Goal: Check status: Check status

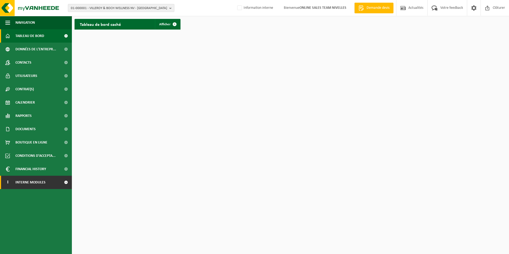
click at [27, 182] on span "Interne modules" at bounding box center [30, 182] width 30 height 13
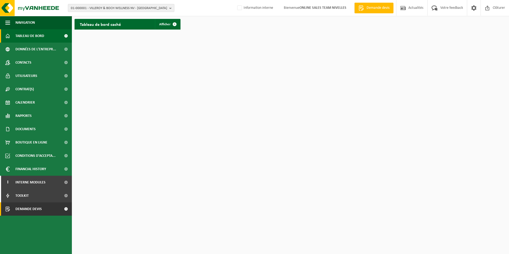
click at [23, 209] on span "Demande devis" at bounding box center [28, 208] width 26 height 13
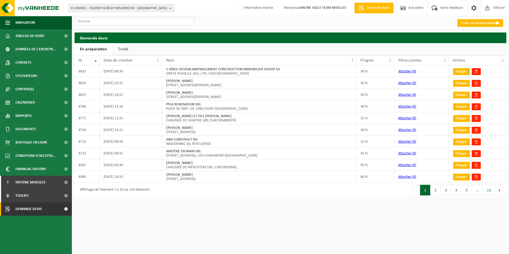
click at [136, 21] on input "text" at bounding box center [135, 22] width 120 height 8
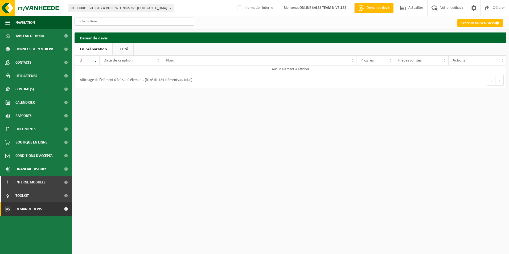
type input "protec toiture"
click at [22, 211] on span "Demande devis" at bounding box center [28, 208] width 26 height 13
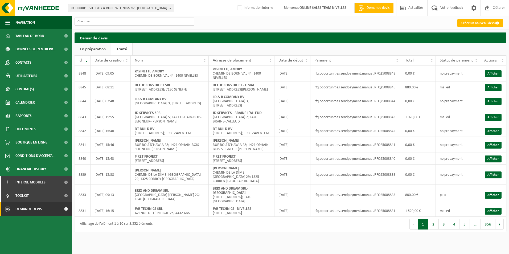
click at [108, 22] on input "text" at bounding box center [135, 22] width 120 height 8
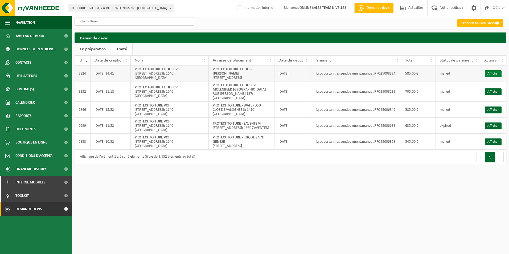
type input "protec toiture"
click at [493, 76] on link "Afficher" at bounding box center [493, 73] width 17 height 7
click at [497, 94] on link "Afficher" at bounding box center [493, 91] width 17 height 7
click at [491, 75] on link "Afficher" at bounding box center [493, 73] width 17 height 7
